Goal: Task Accomplishment & Management: Use online tool/utility

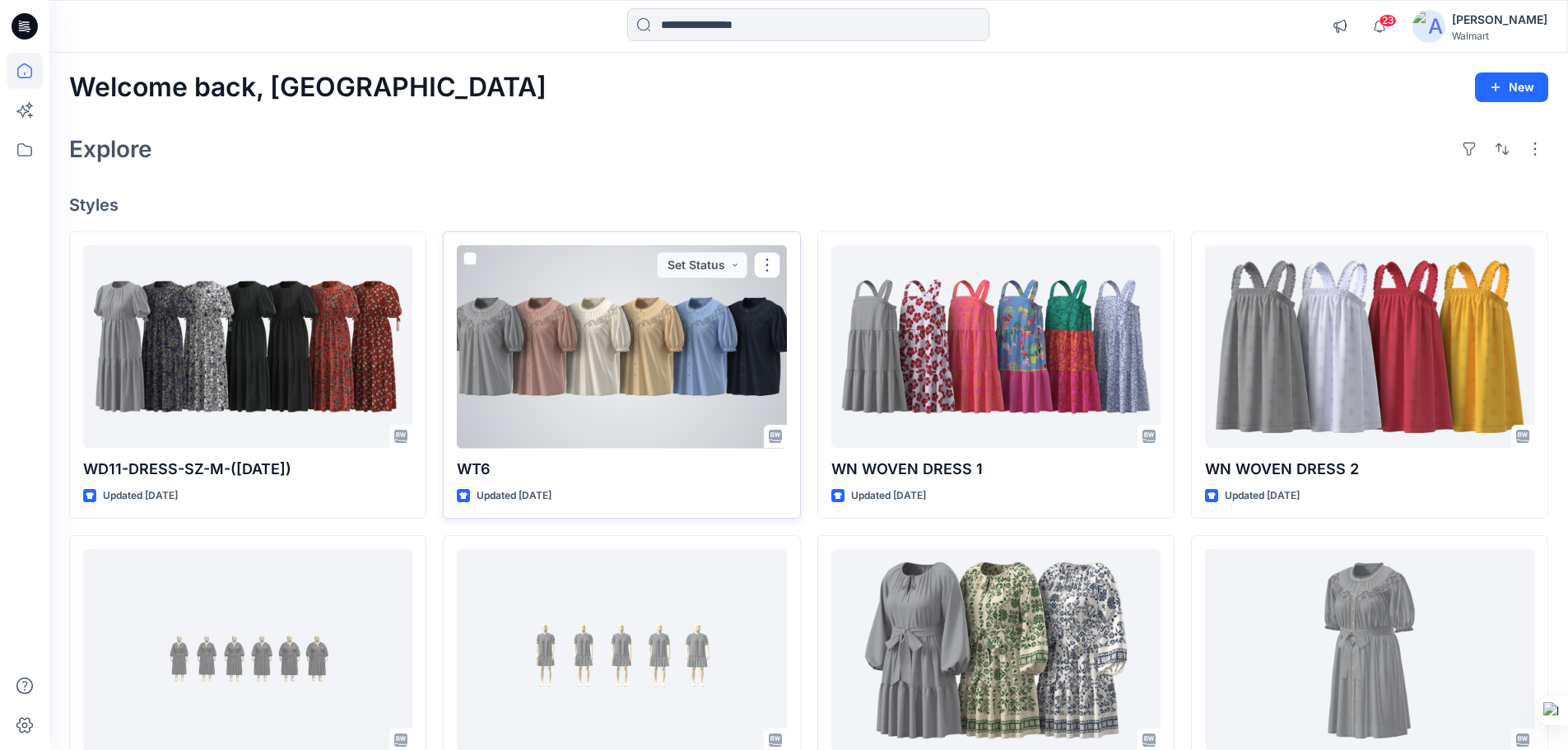
click at [613, 364] on div at bounding box center [621, 347] width 329 height 204
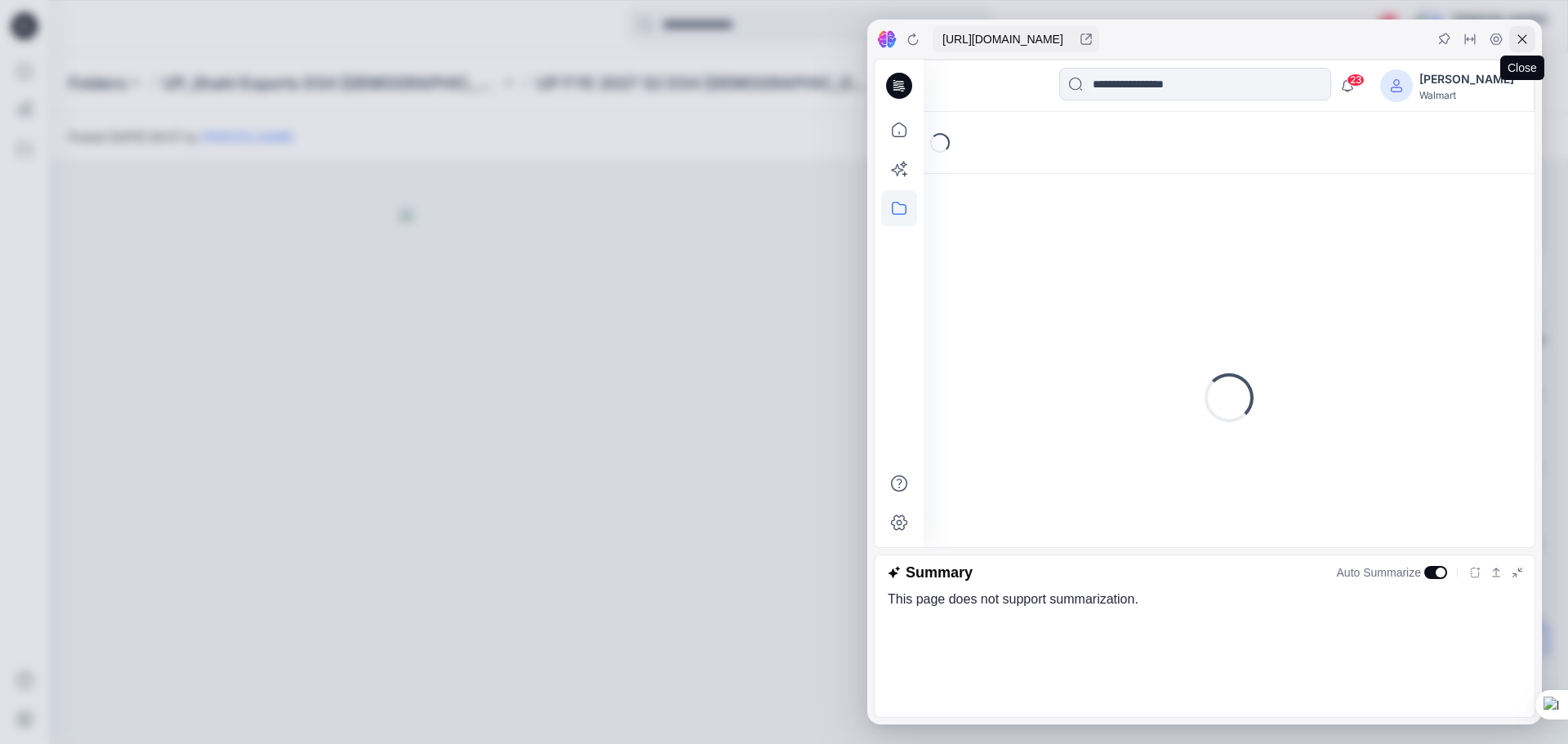
click at [1519, 42] on icon at bounding box center [1522, 39] width 13 height 13
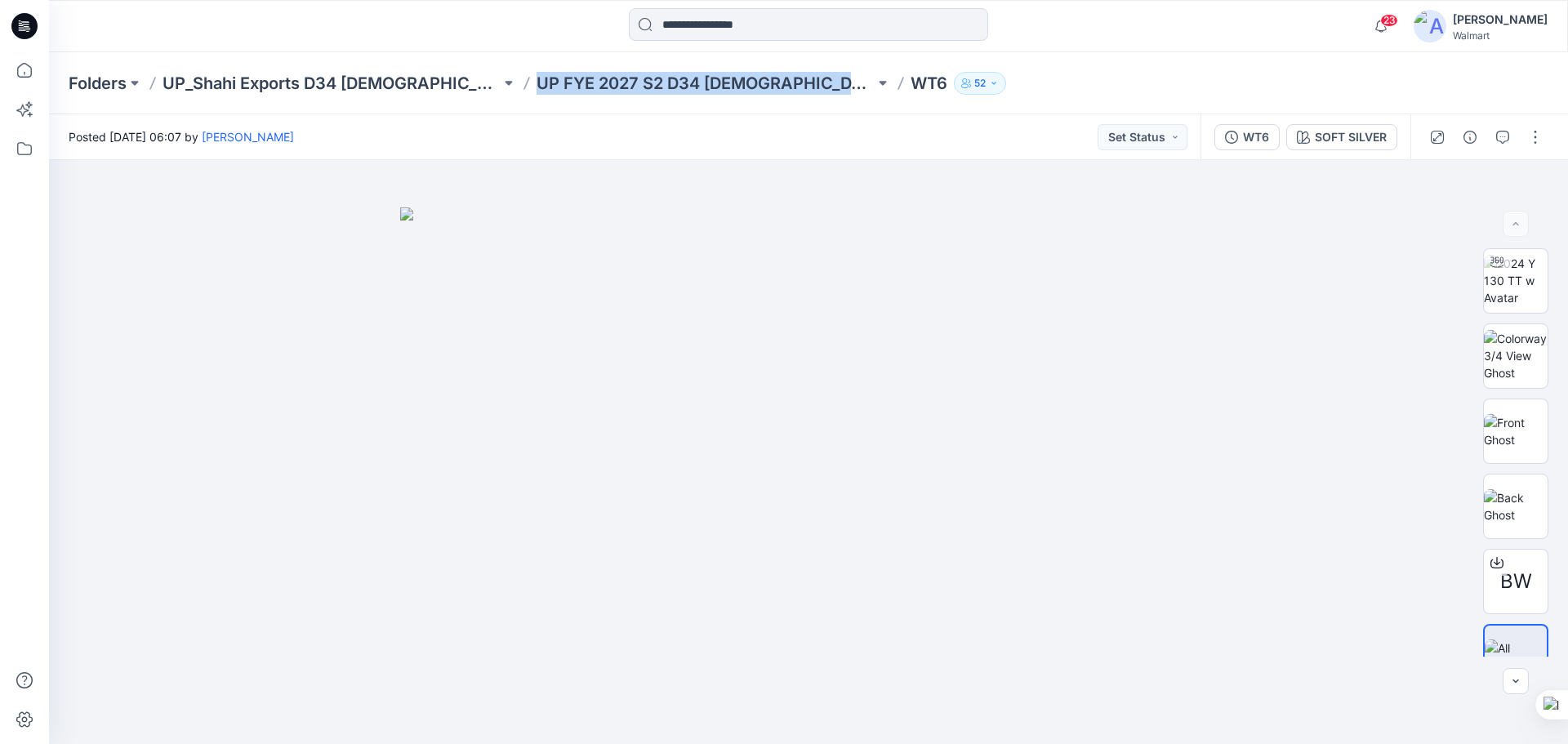
drag, startPoint x: 479, startPoint y: 62, endPoint x: 792, endPoint y: 102, distance: 315.5
click at [792, 102] on div "Folders UP_Shahi Exports D34 Ladies Tops UP FYE 2027 S2 D34 Ladies Woven Tops W…" at bounding box center [808, 83] width 1519 height 62
copy p "UP FYE 2027 S2 D34 [DEMOGRAPHIC_DATA] Woven Tops"
click at [25, 18] on icon at bounding box center [25, 27] width 27 height 27
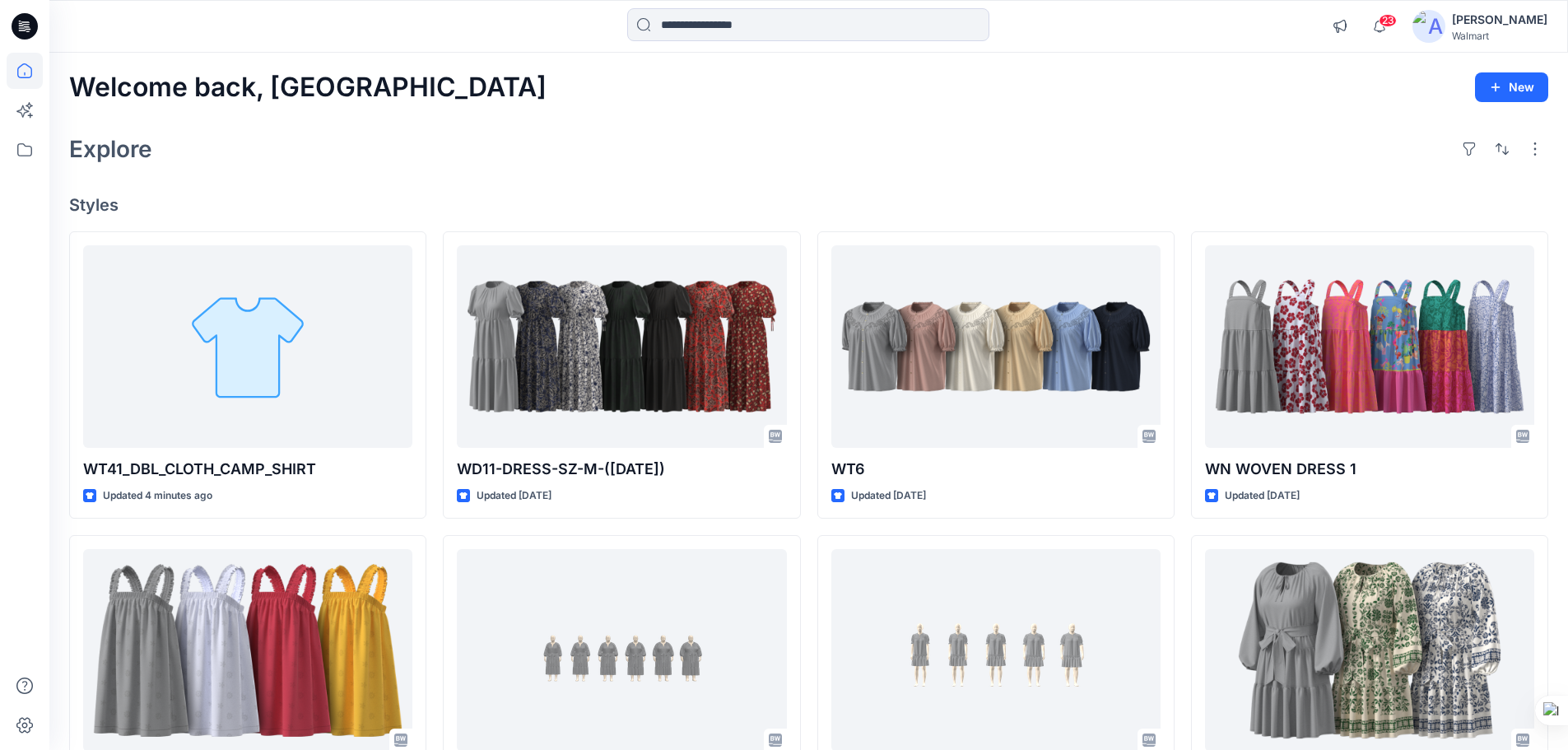
click at [13, 24] on icon at bounding box center [25, 27] width 27 height 27
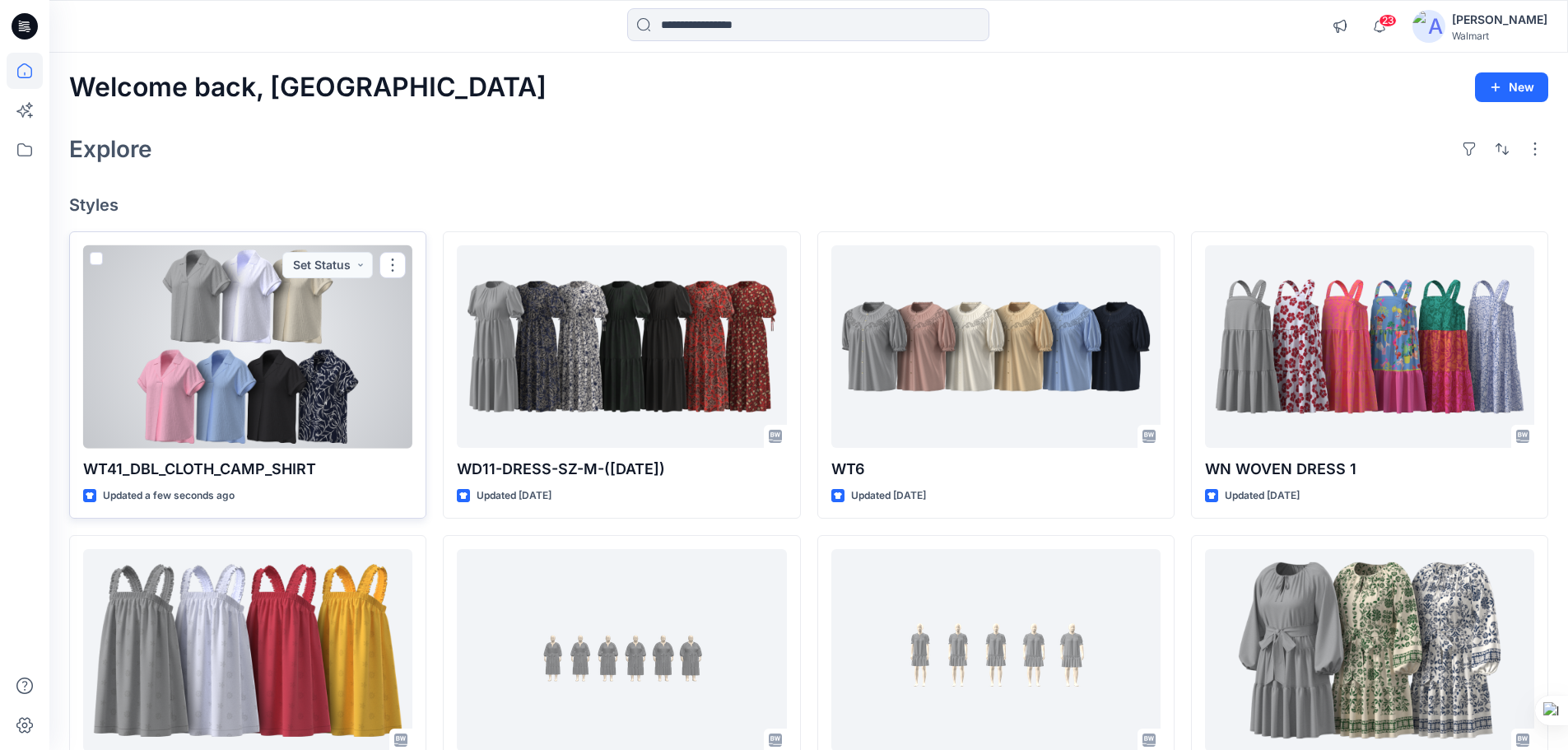
click at [236, 399] on div at bounding box center [248, 347] width 329 height 204
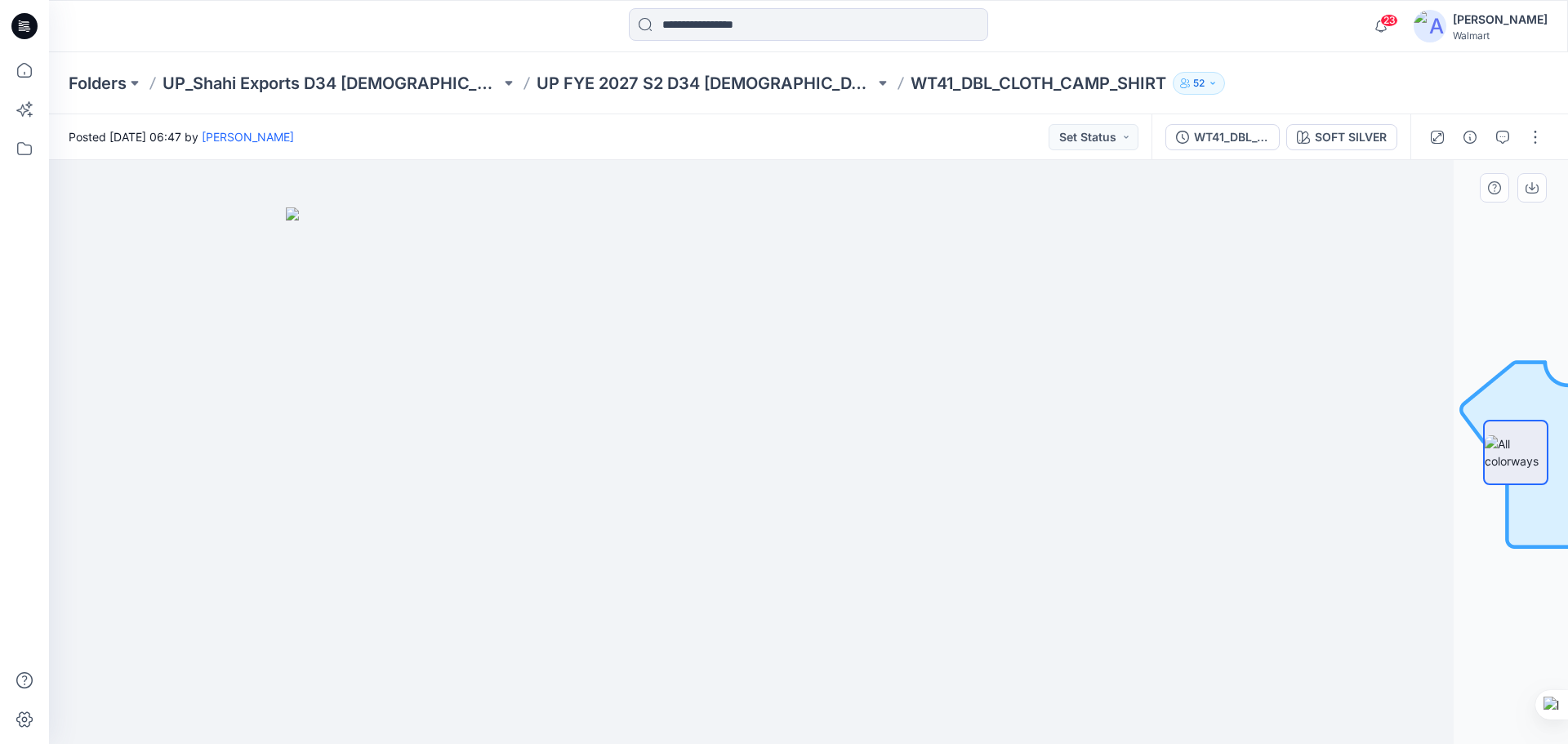
click at [1230, 481] on div at bounding box center [693, 453] width 1519 height 585
click at [1344, 128] on div "SOFT SILVER" at bounding box center [1351, 137] width 72 height 18
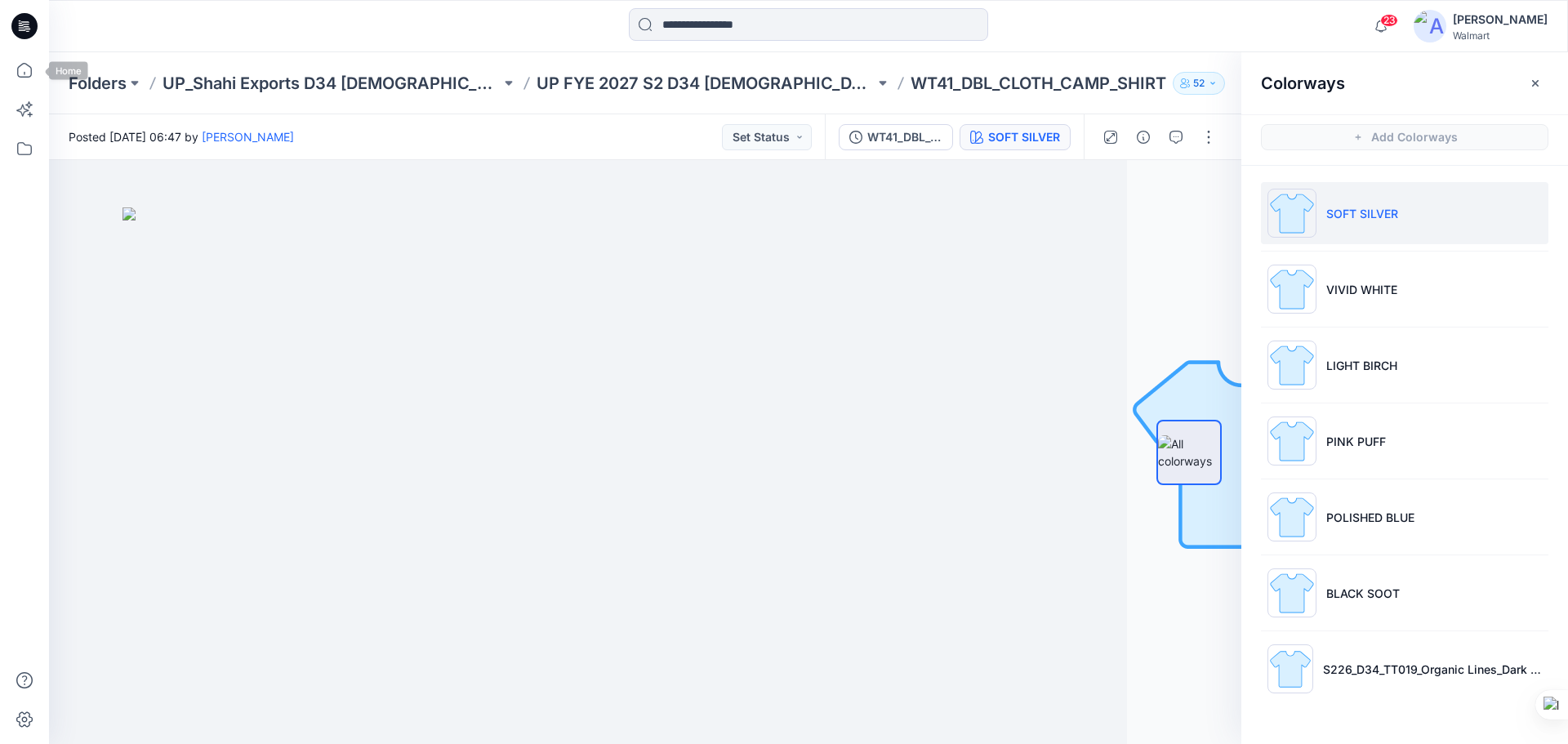
click at [27, 29] on icon at bounding box center [28, 28] width 6 height 1
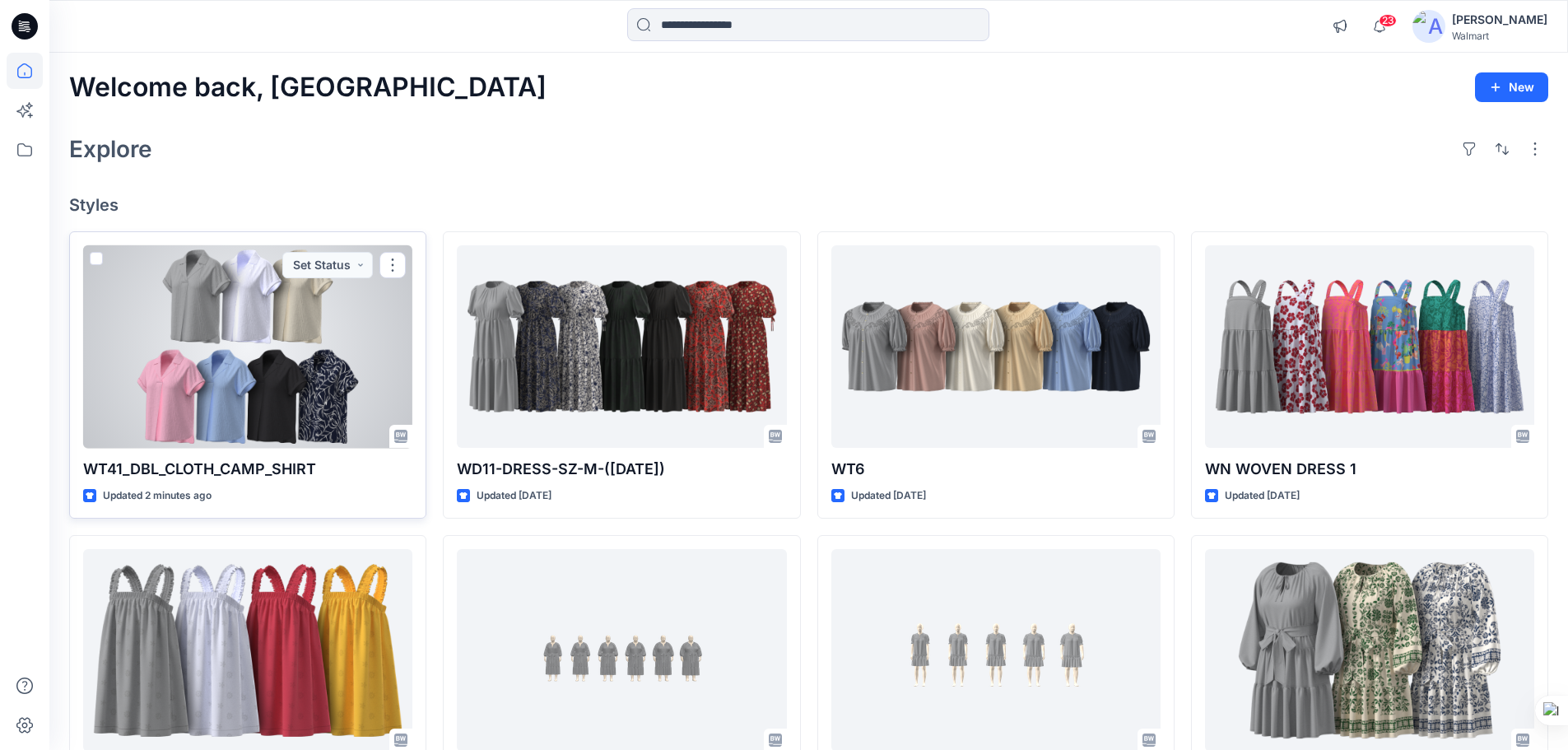
click at [295, 387] on div at bounding box center [248, 347] width 329 height 204
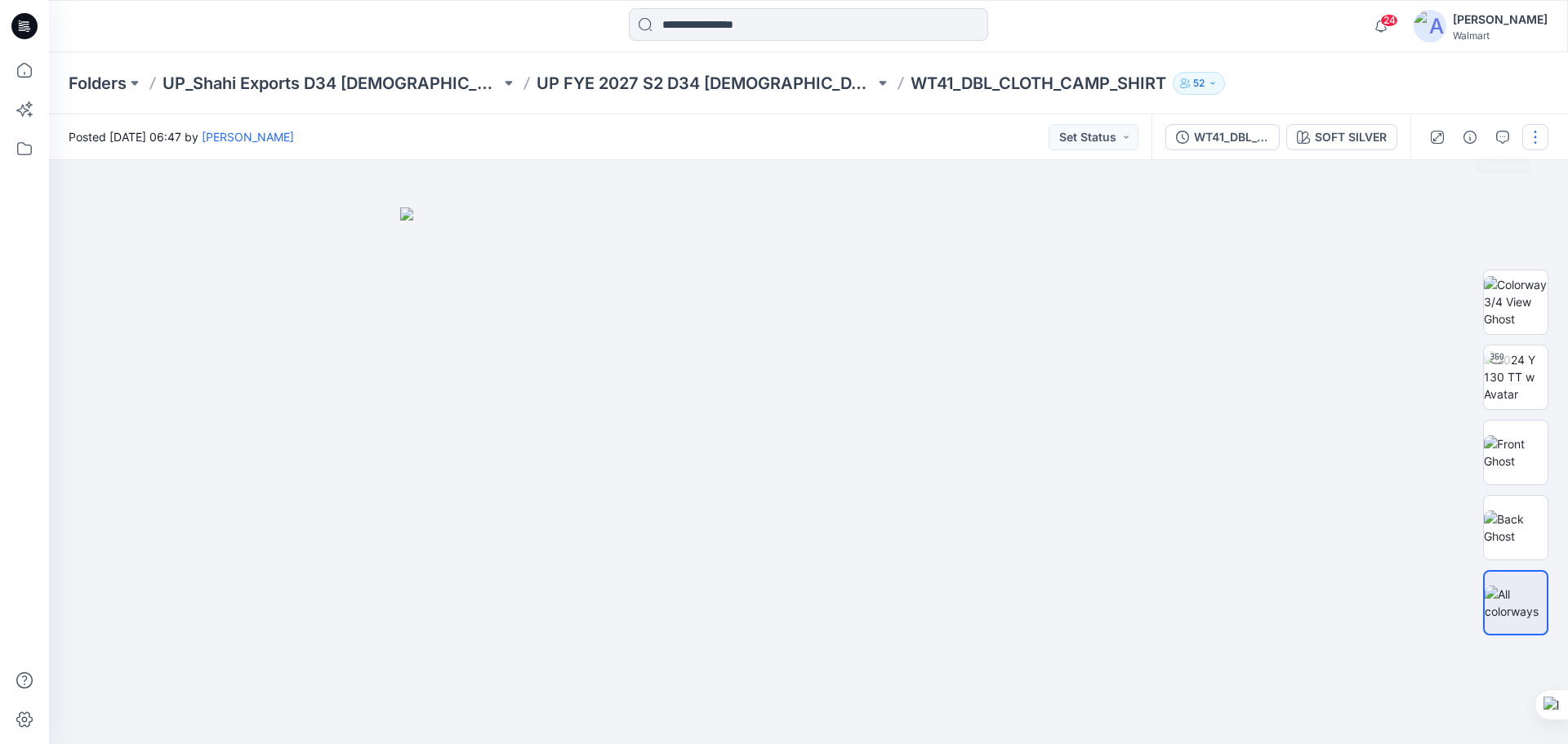
click at [1538, 140] on button "button" at bounding box center [1536, 138] width 27 height 27
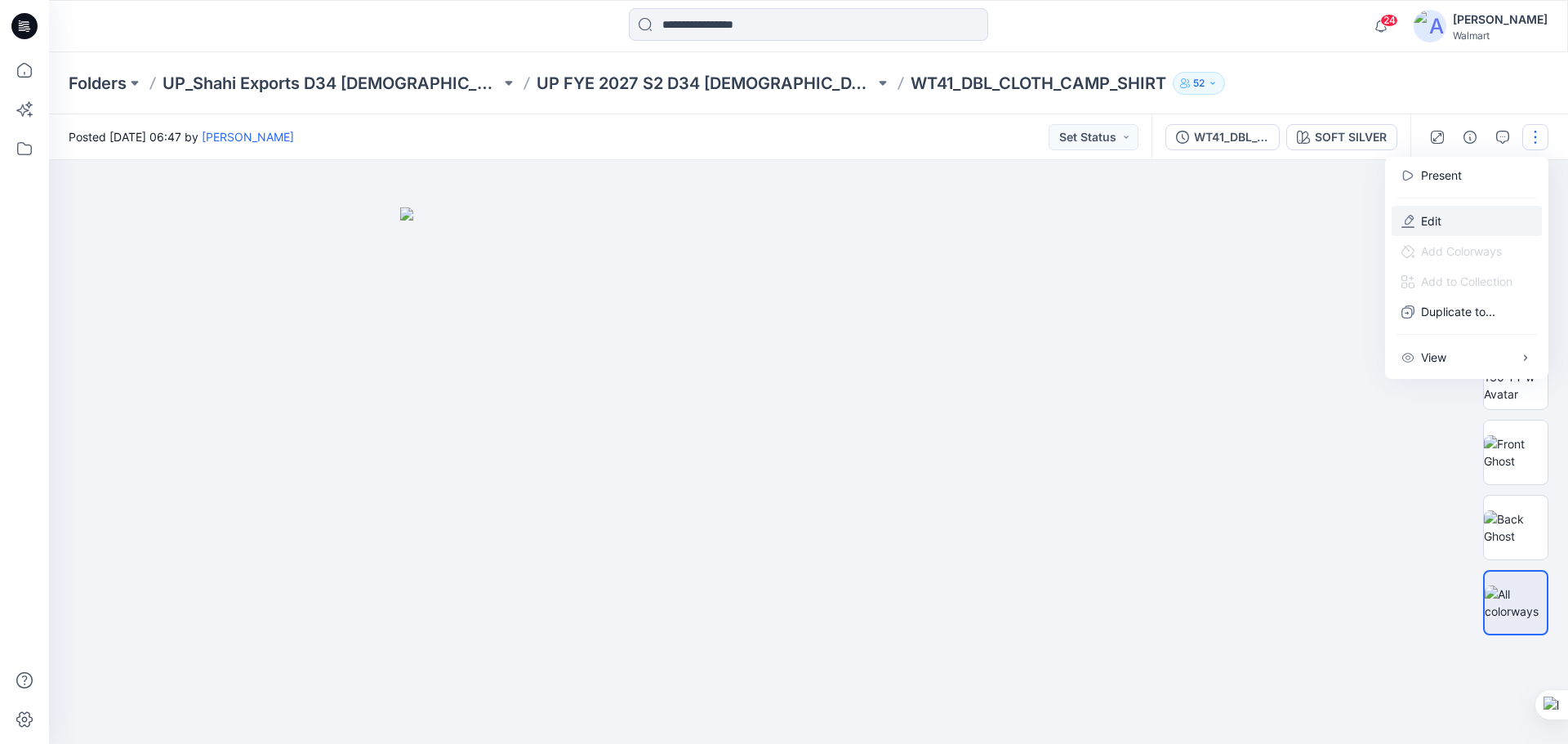
click at [1442, 221] on button "Edit" at bounding box center [1467, 221] width 150 height 30
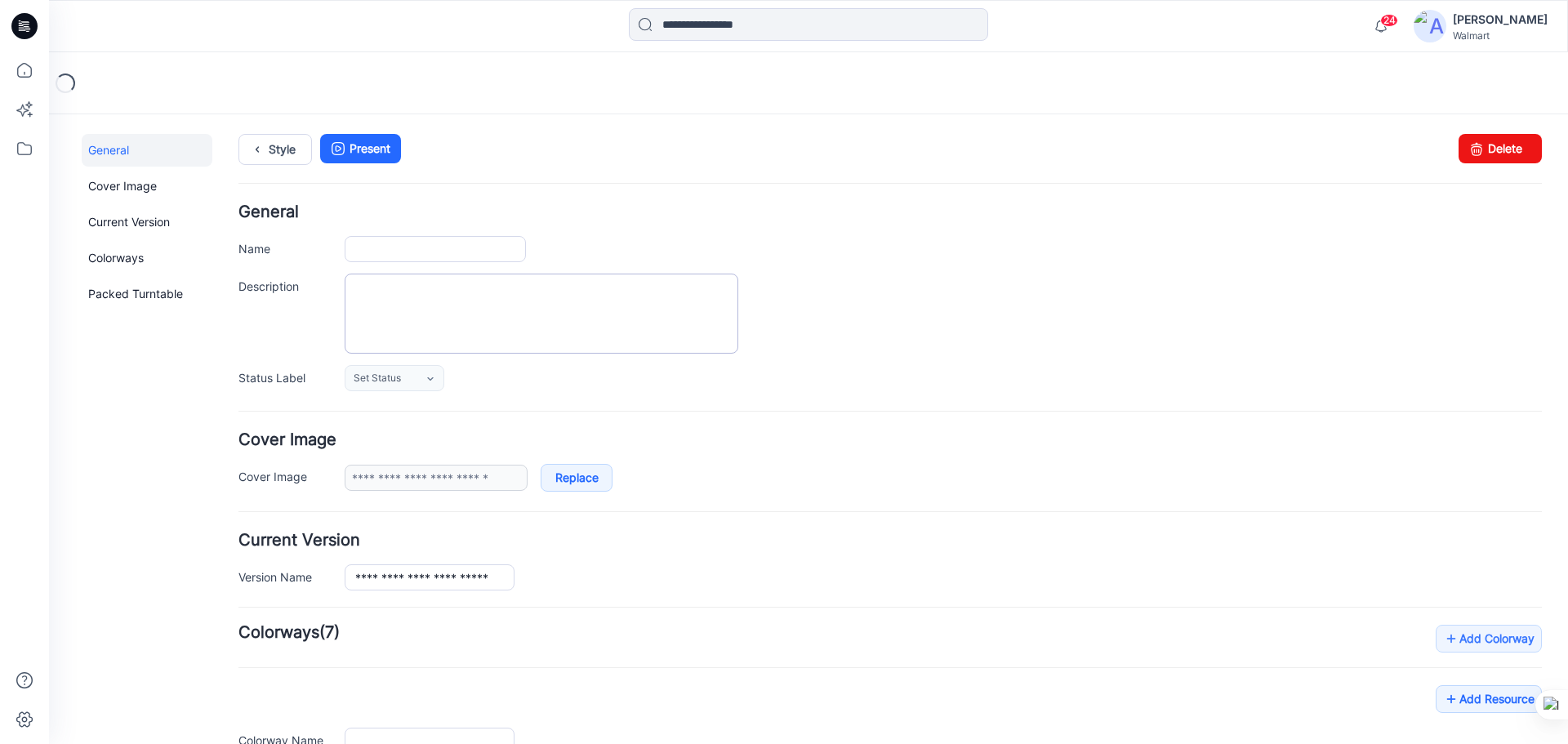
type input "**********"
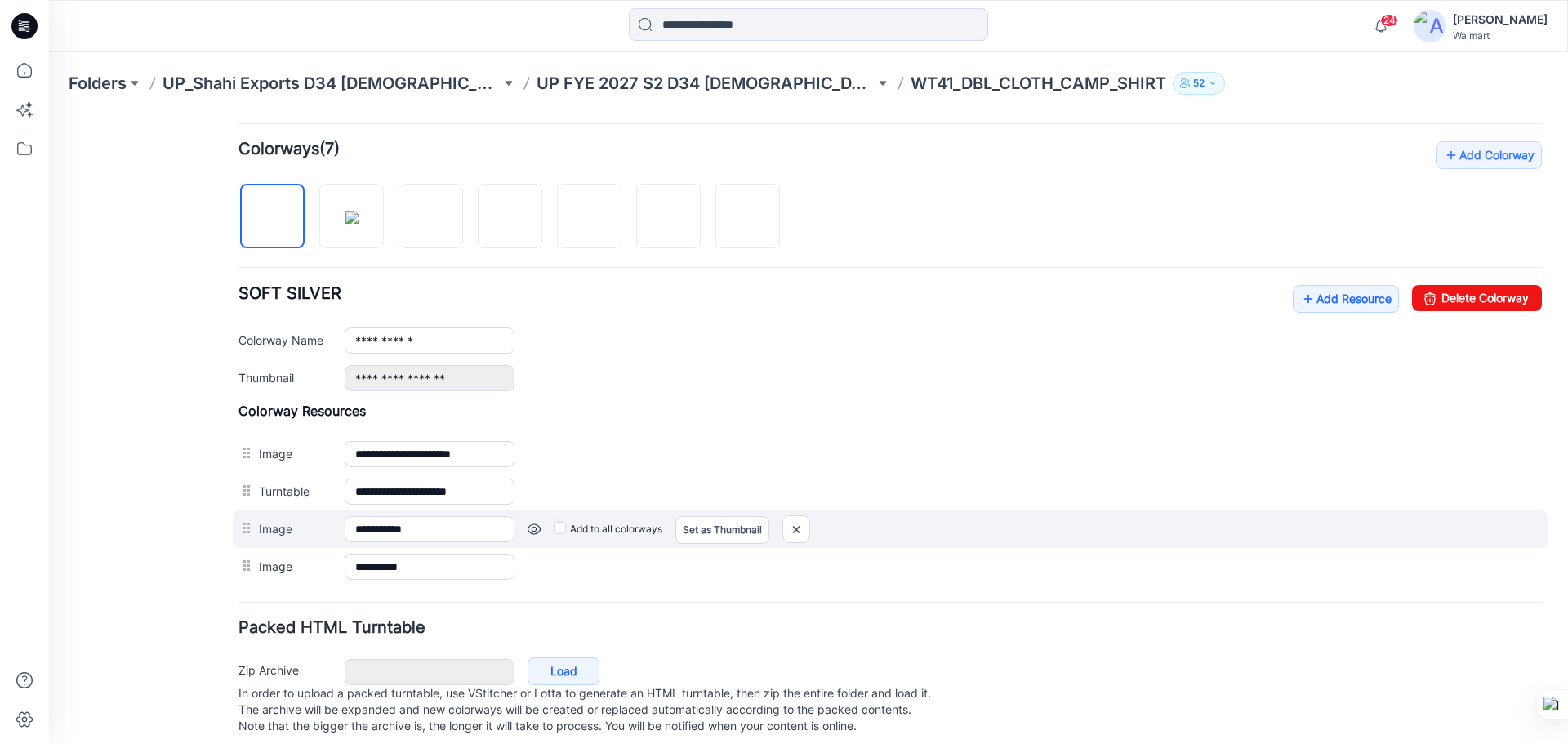
scroll to position [491, 0]
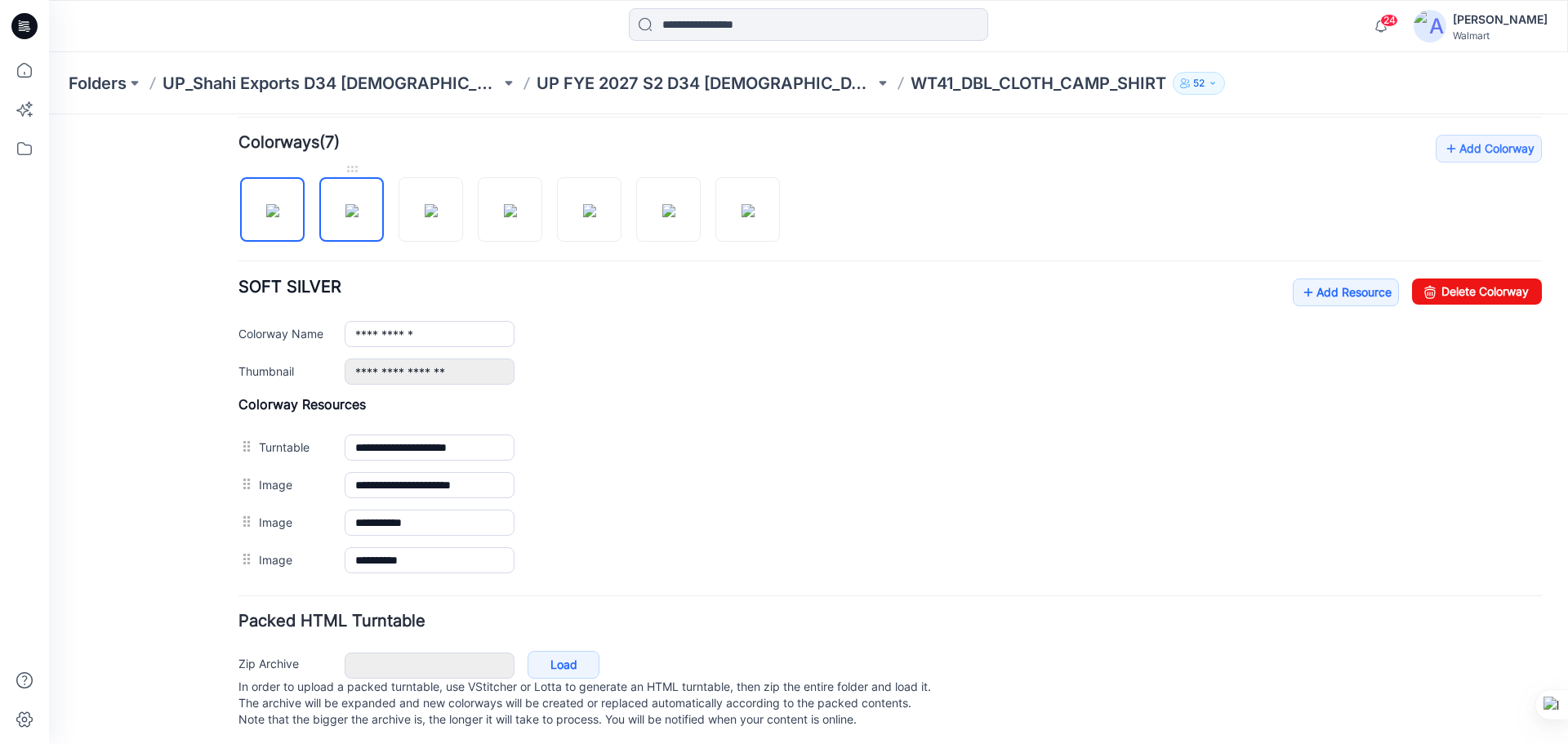
click at [345, 217] on img at bounding box center [352, 211] width 13 height 13
click at [437, 241] on link at bounding box center [431, 210] width 65 height 65
click at [514, 217] on img at bounding box center [510, 211] width 13 height 13
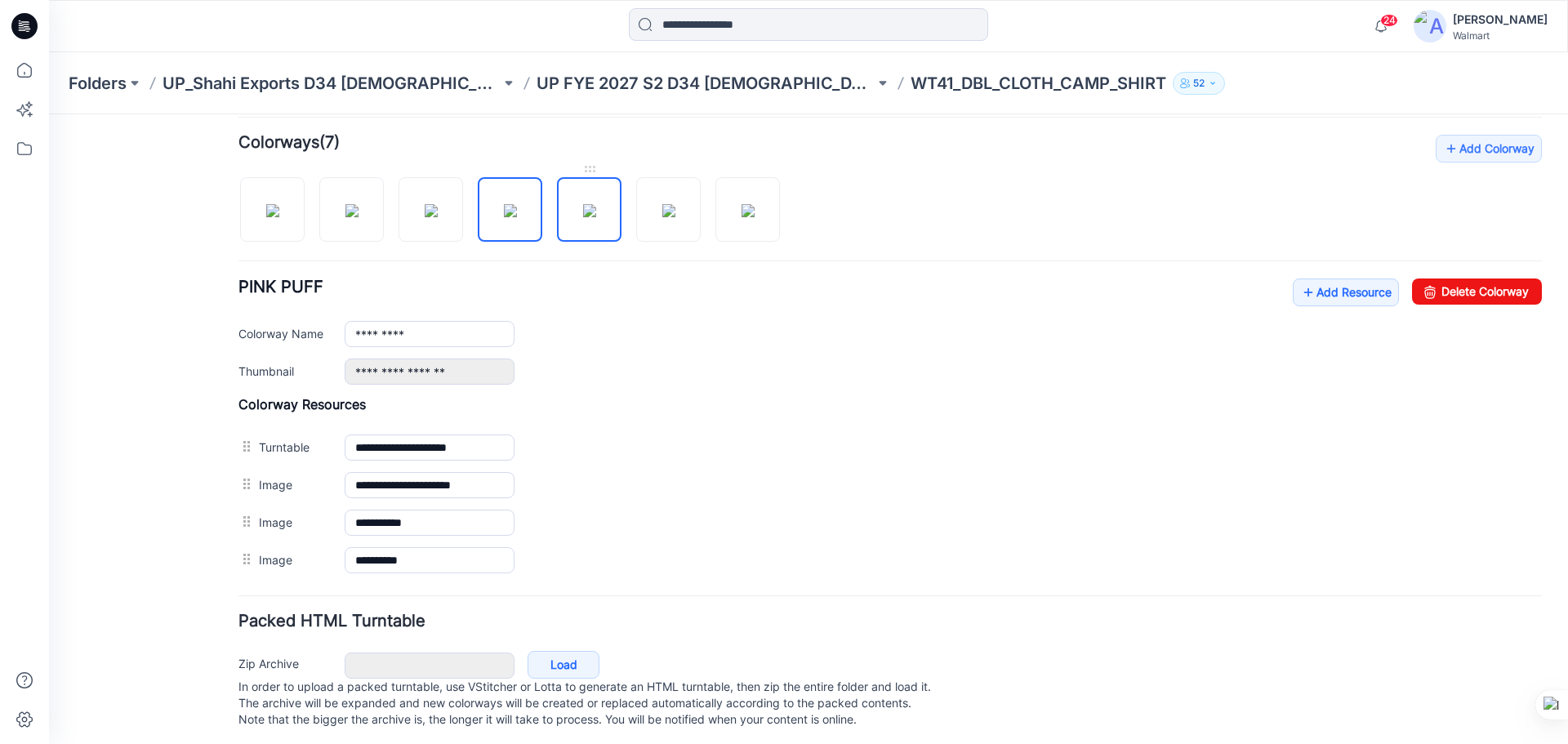
click at [583, 214] on img at bounding box center [590, 211] width 13 height 13
click at [668, 217] on img at bounding box center [669, 211] width 13 height 13
click at [742, 217] on img at bounding box center [748, 211] width 13 height 13
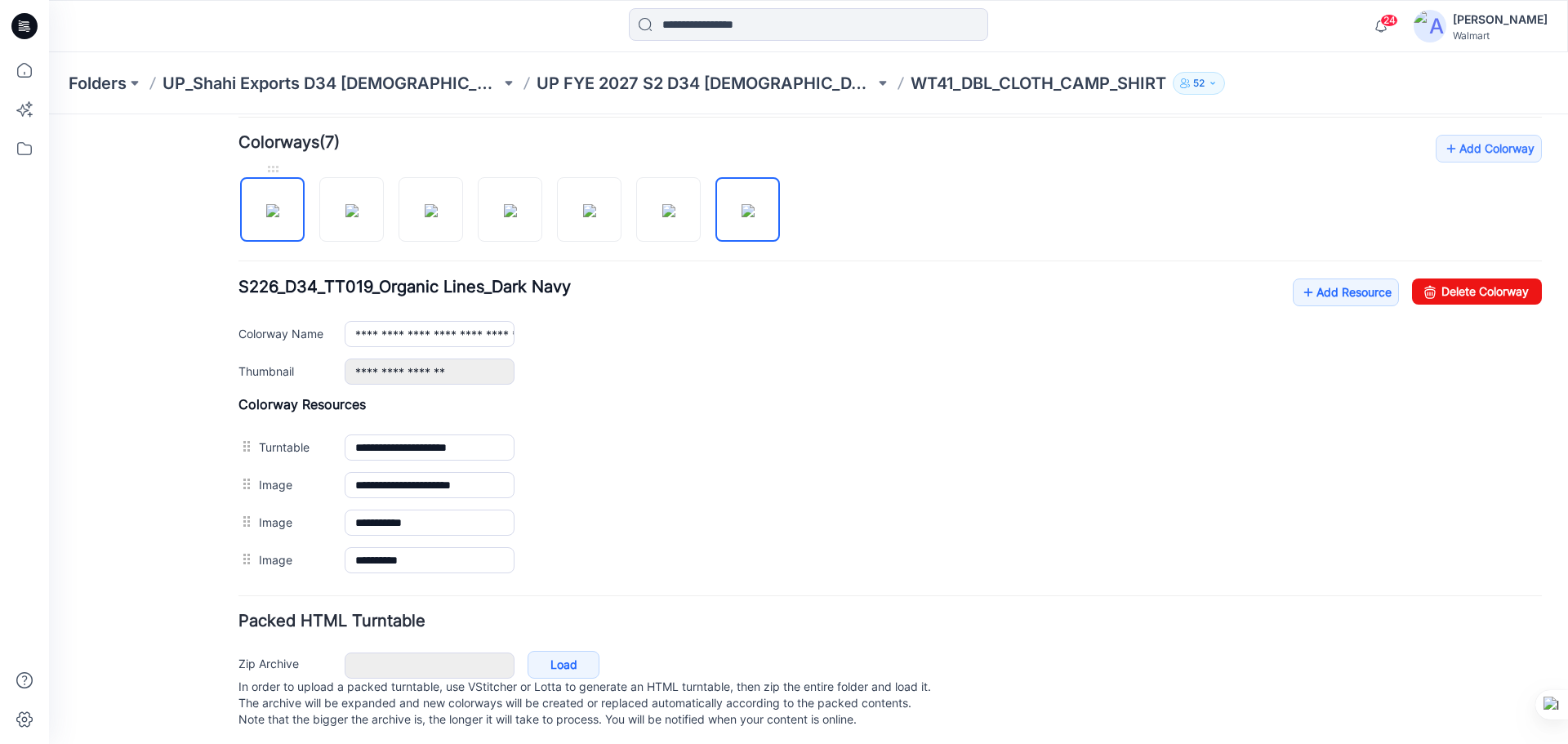
click at [267, 205] on img at bounding box center [273, 211] width 13 height 13
type input "**********"
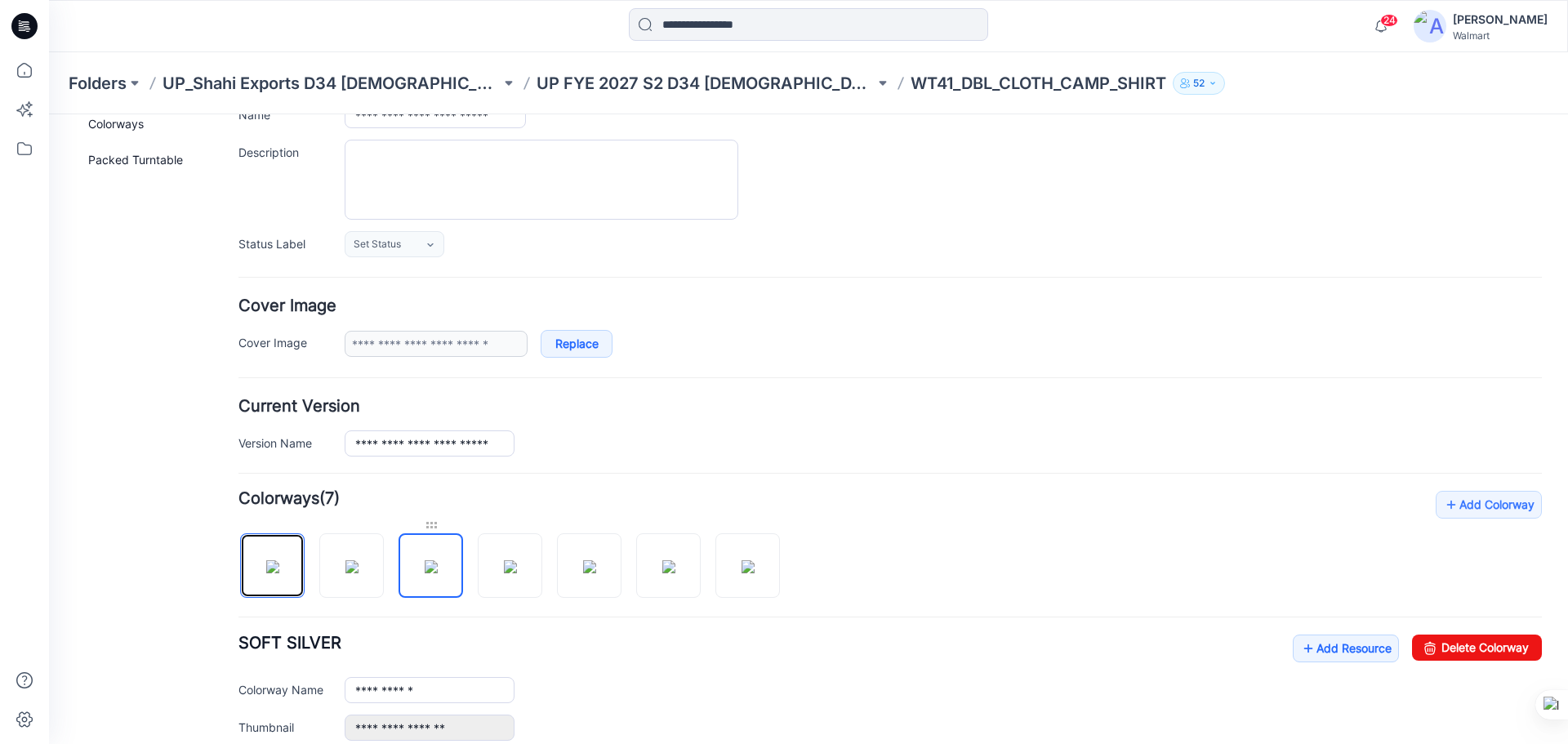
scroll to position [0, 0]
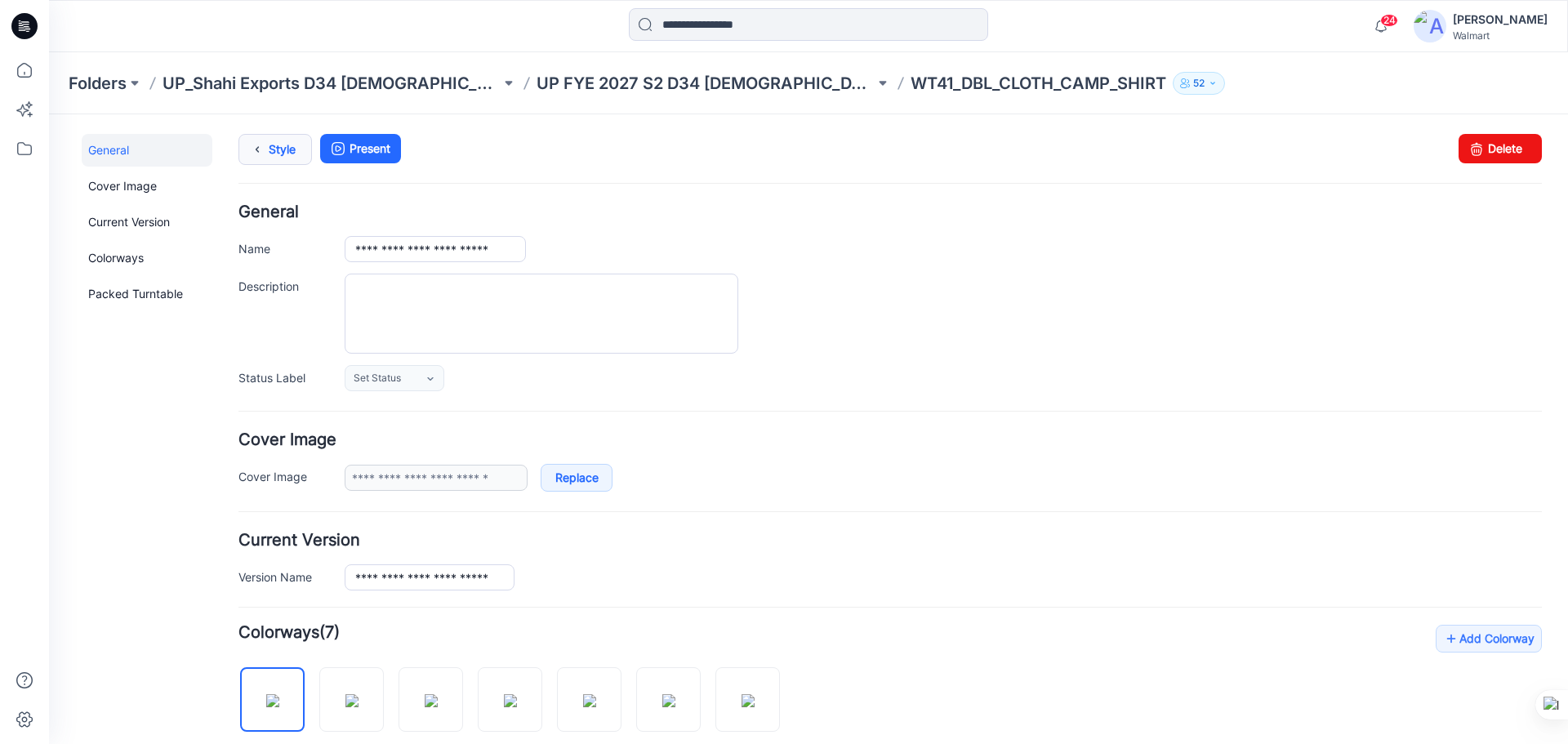
click at [276, 150] on link "Style" at bounding box center [274, 149] width 73 height 31
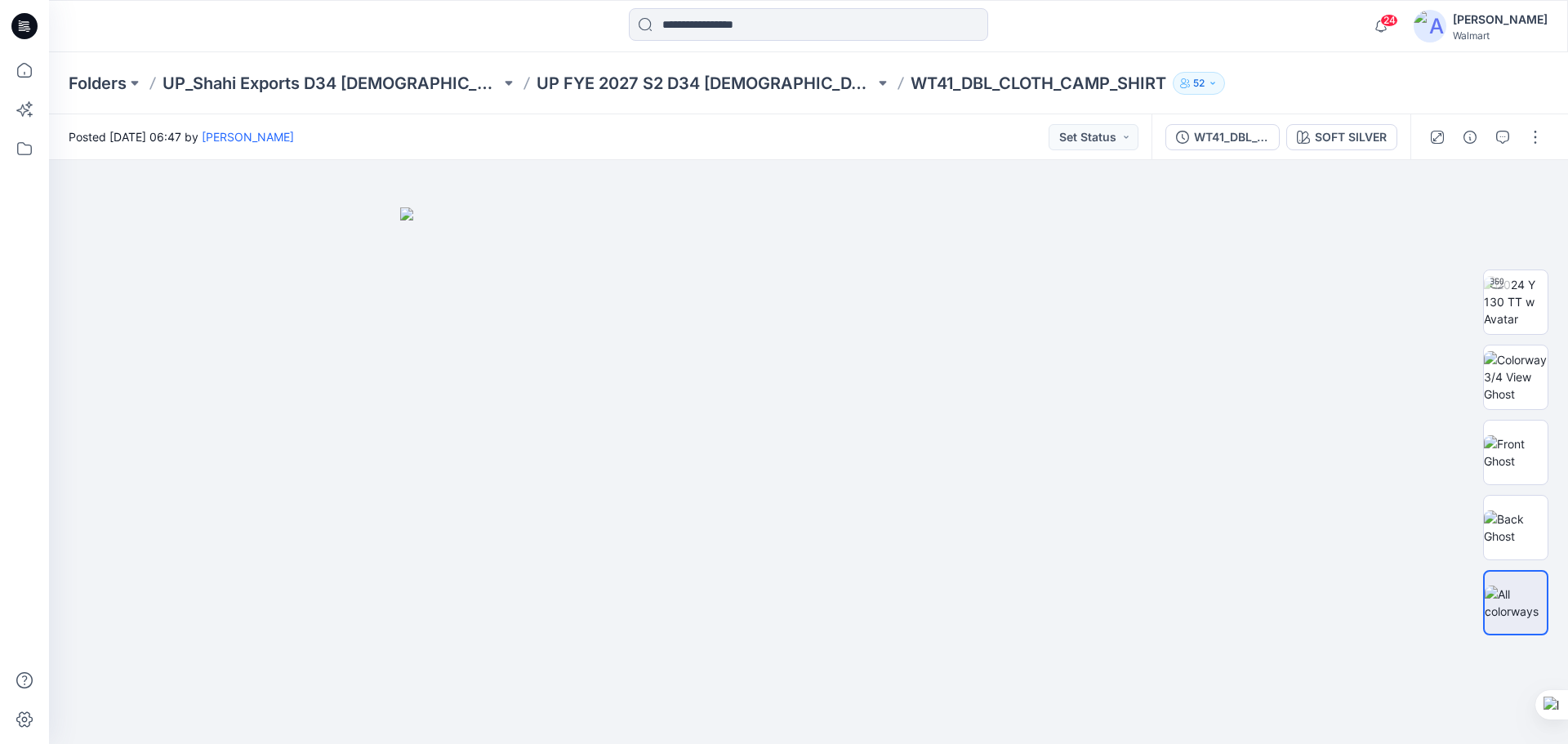
click at [1522, 138] on div at bounding box center [1485, 138] width 151 height 46
click at [1540, 144] on button "button" at bounding box center [1536, 138] width 27 height 27
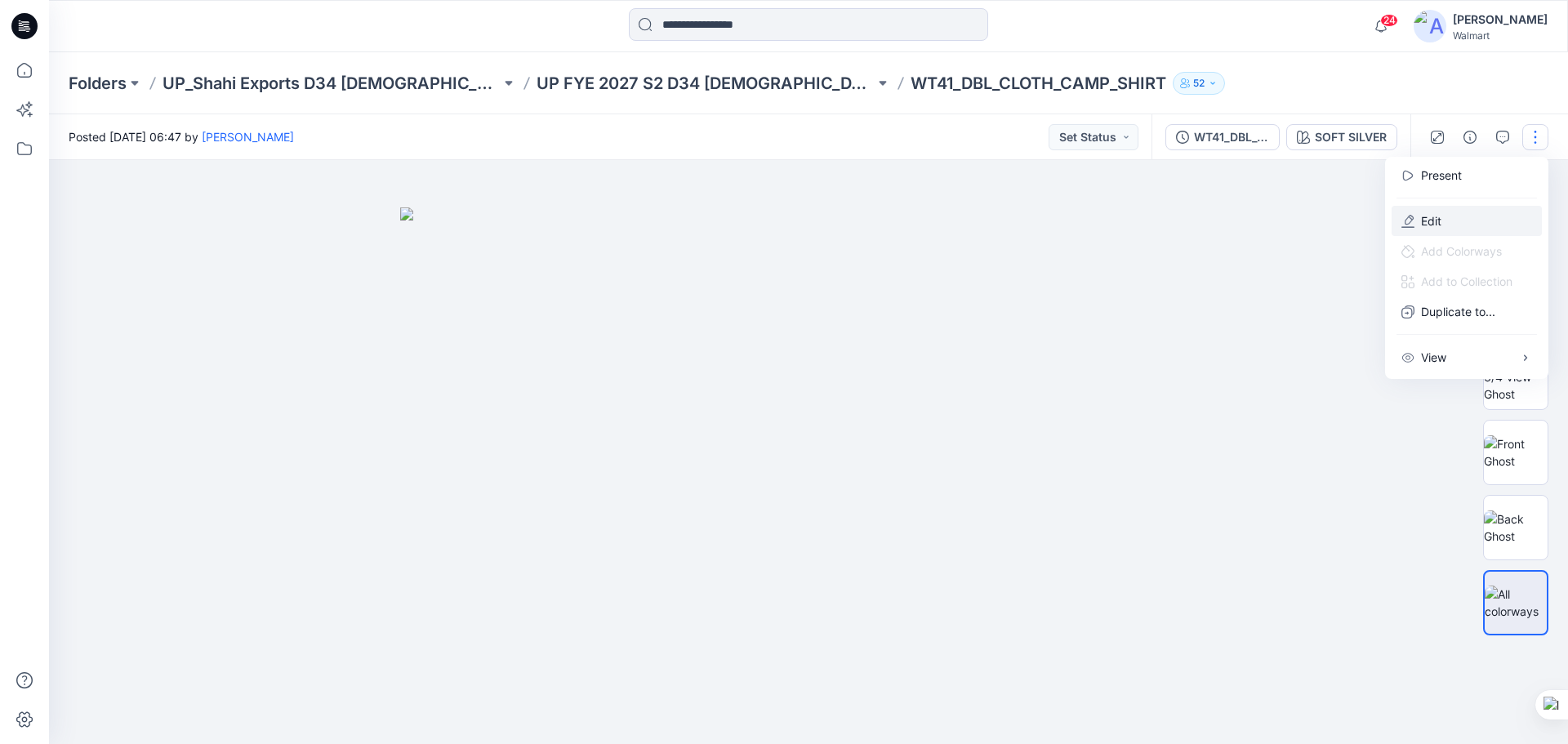
click at [1445, 225] on button "Edit" at bounding box center [1467, 221] width 150 height 30
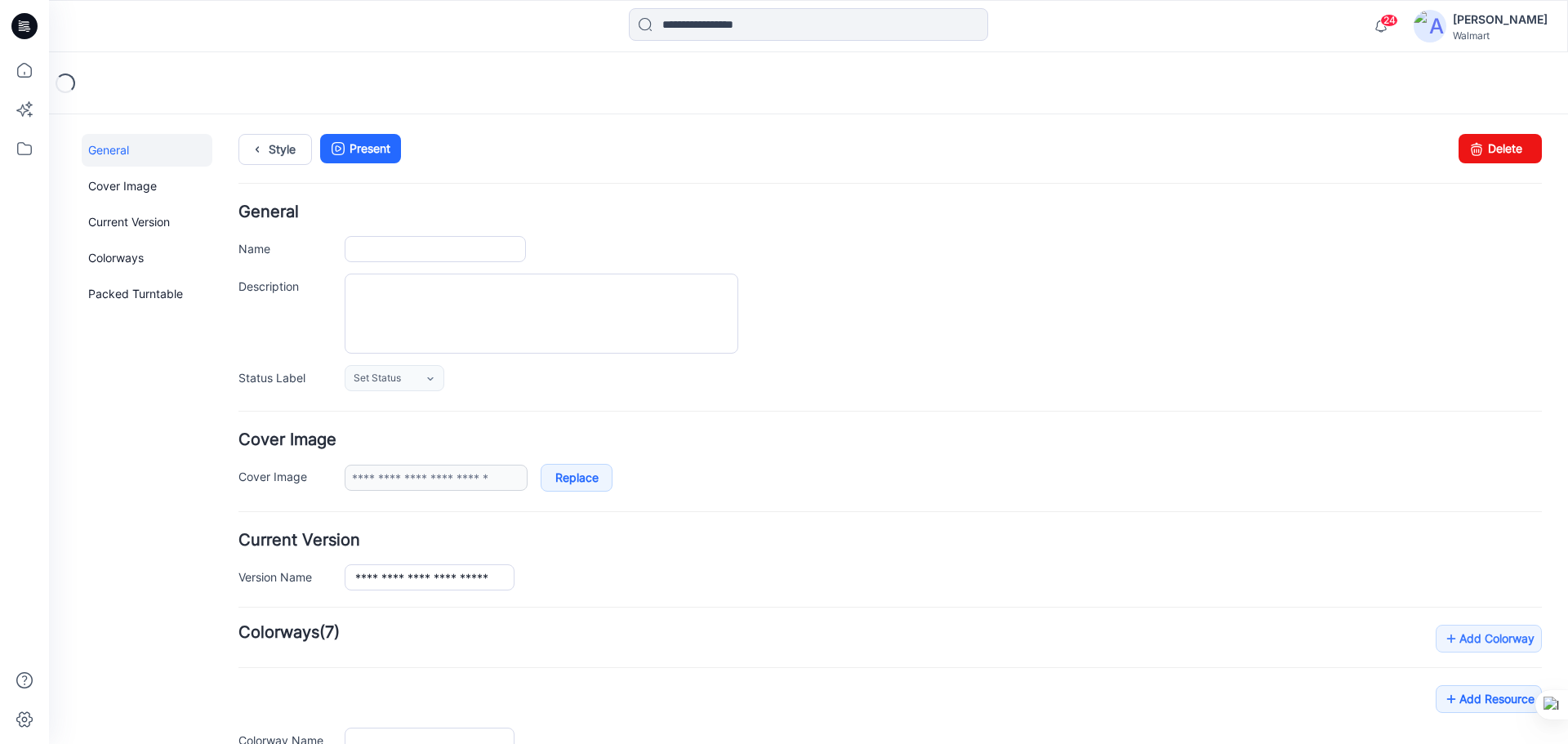
type input "**********"
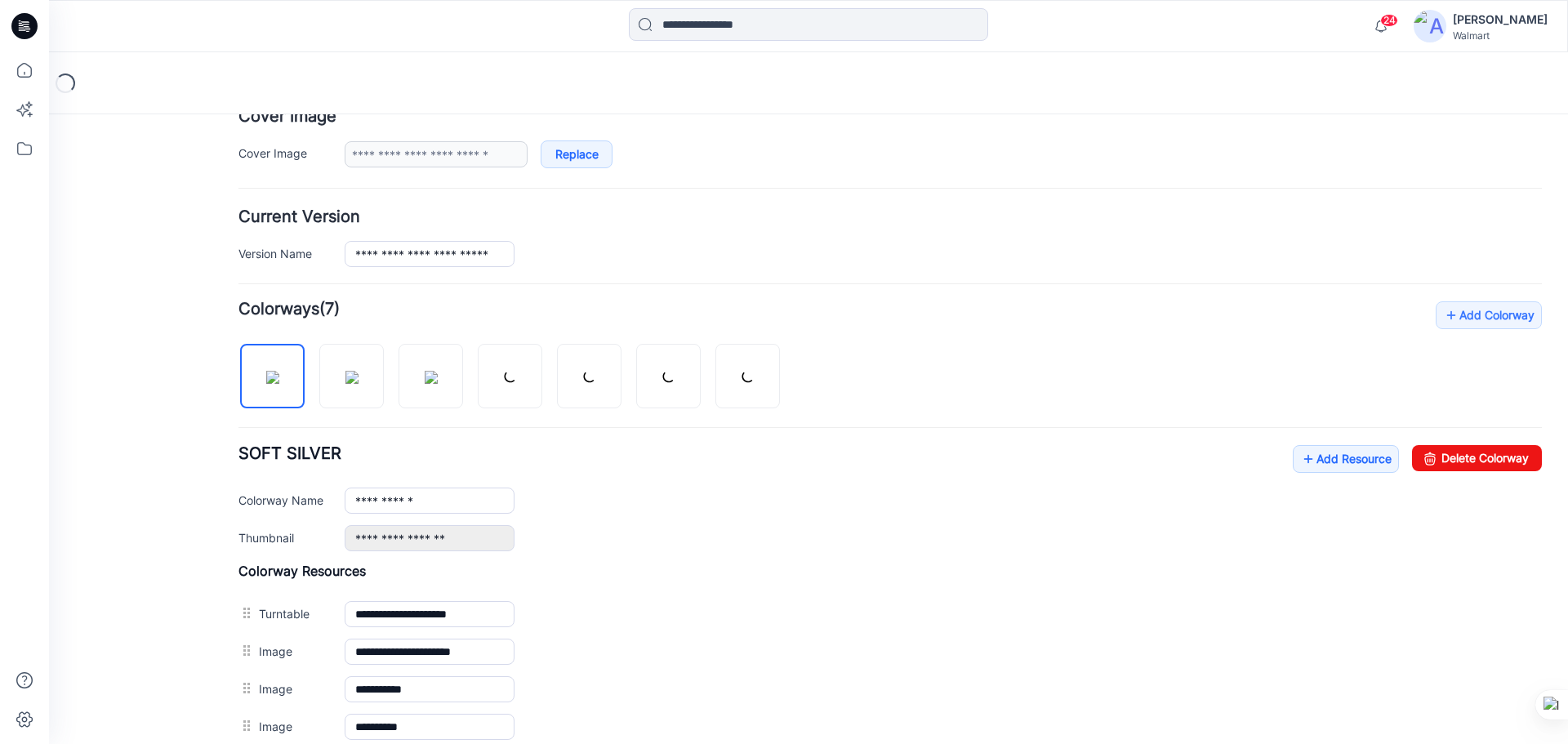
scroll to position [326, 0]
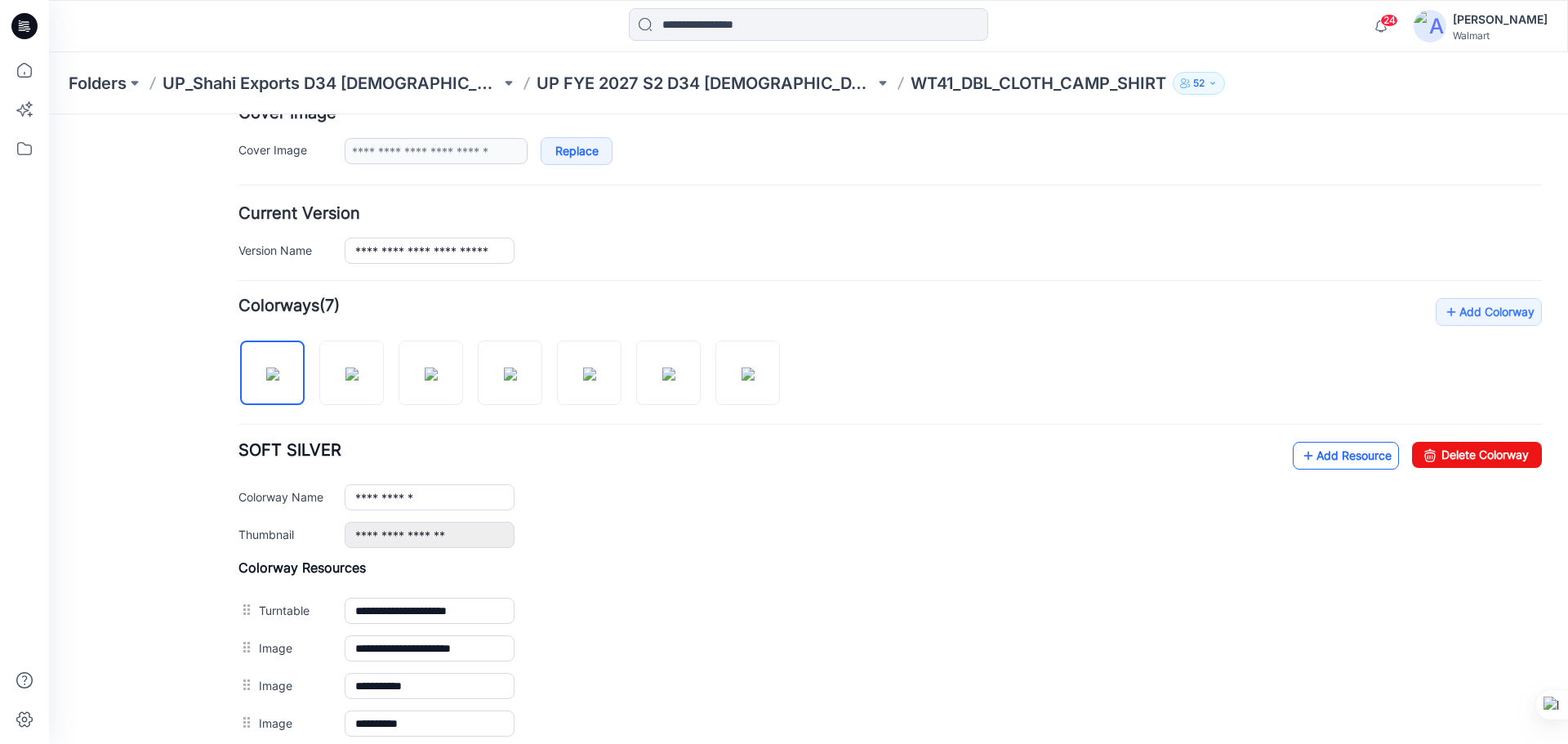
click at [1319, 455] on link "Add Resource" at bounding box center [1346, 456] width 106 height 28
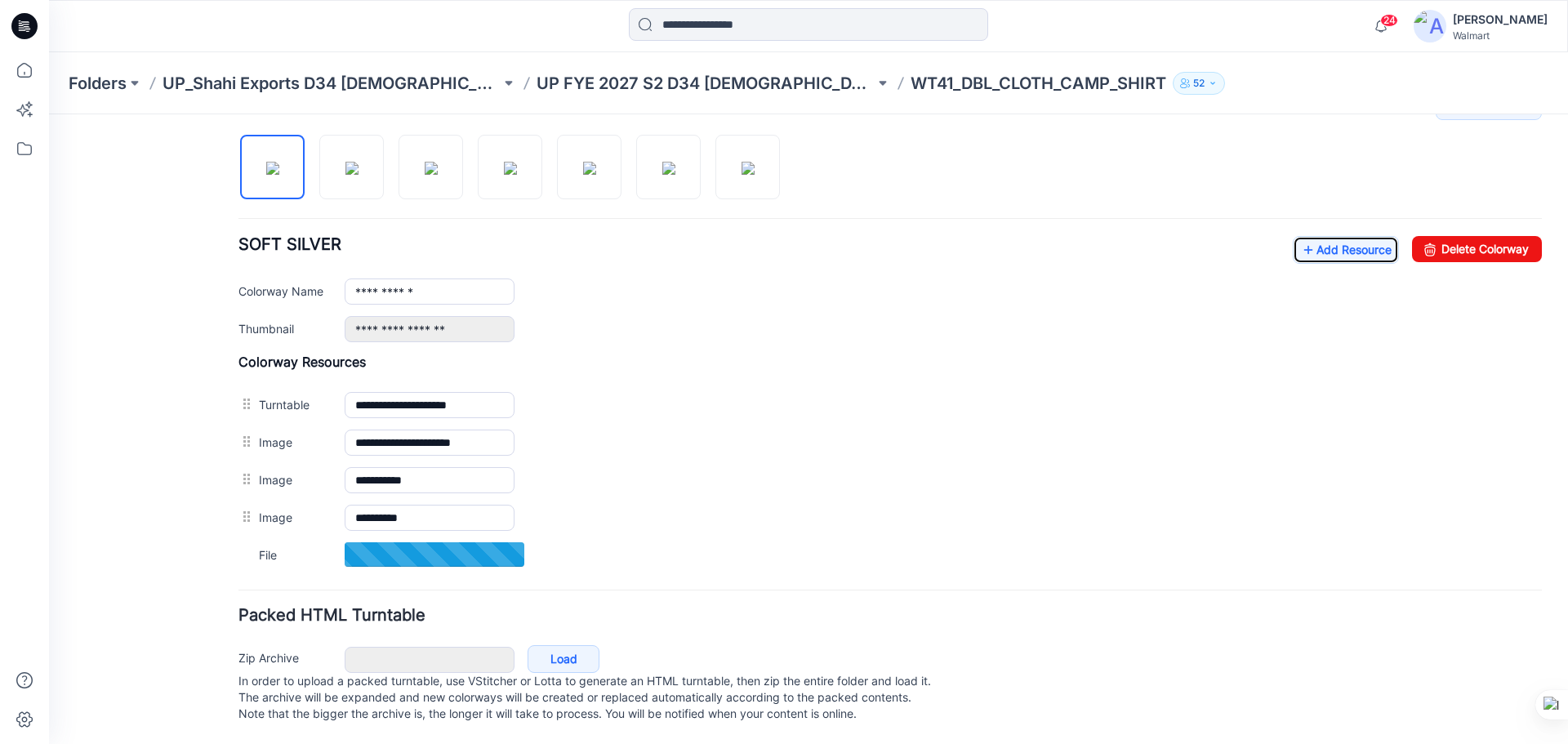
scroll to position [549, 0]
